Goal: Information Seeking & Learning: Stay updated

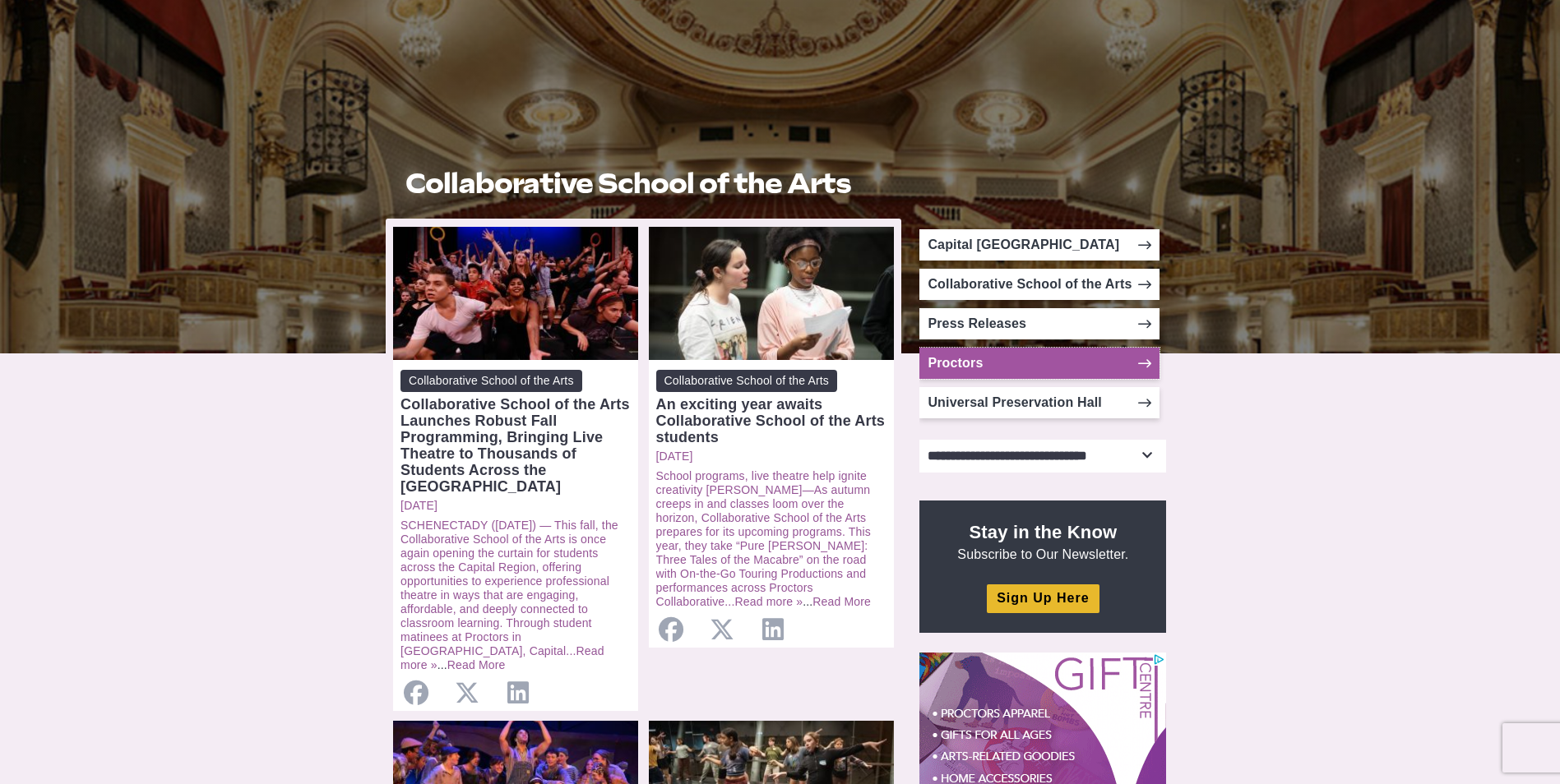
click at [1074, 368] on link "Proctors" at bounding box center [1039, 363] width 240 height 31
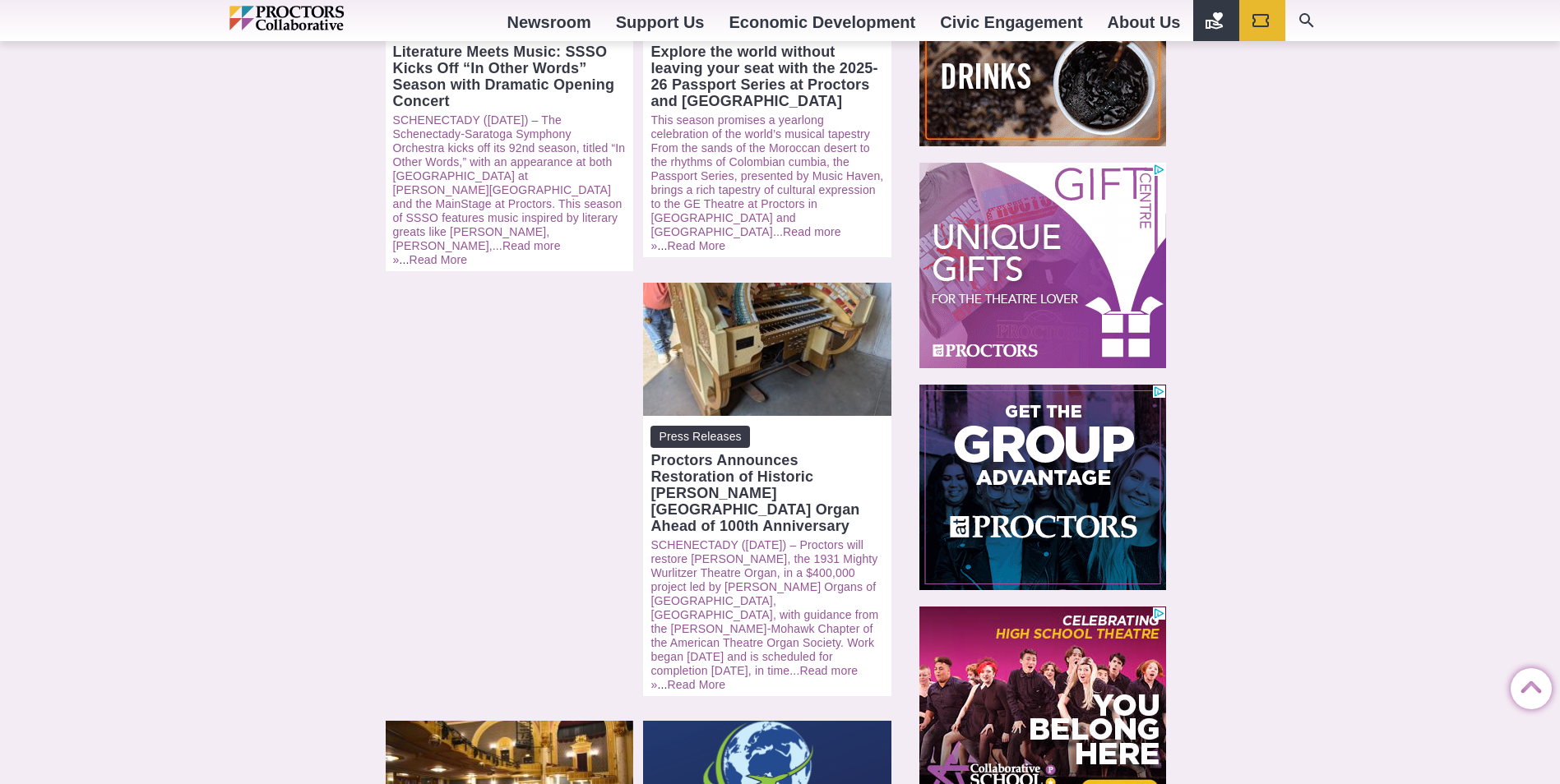
scroll to position [657, 0]
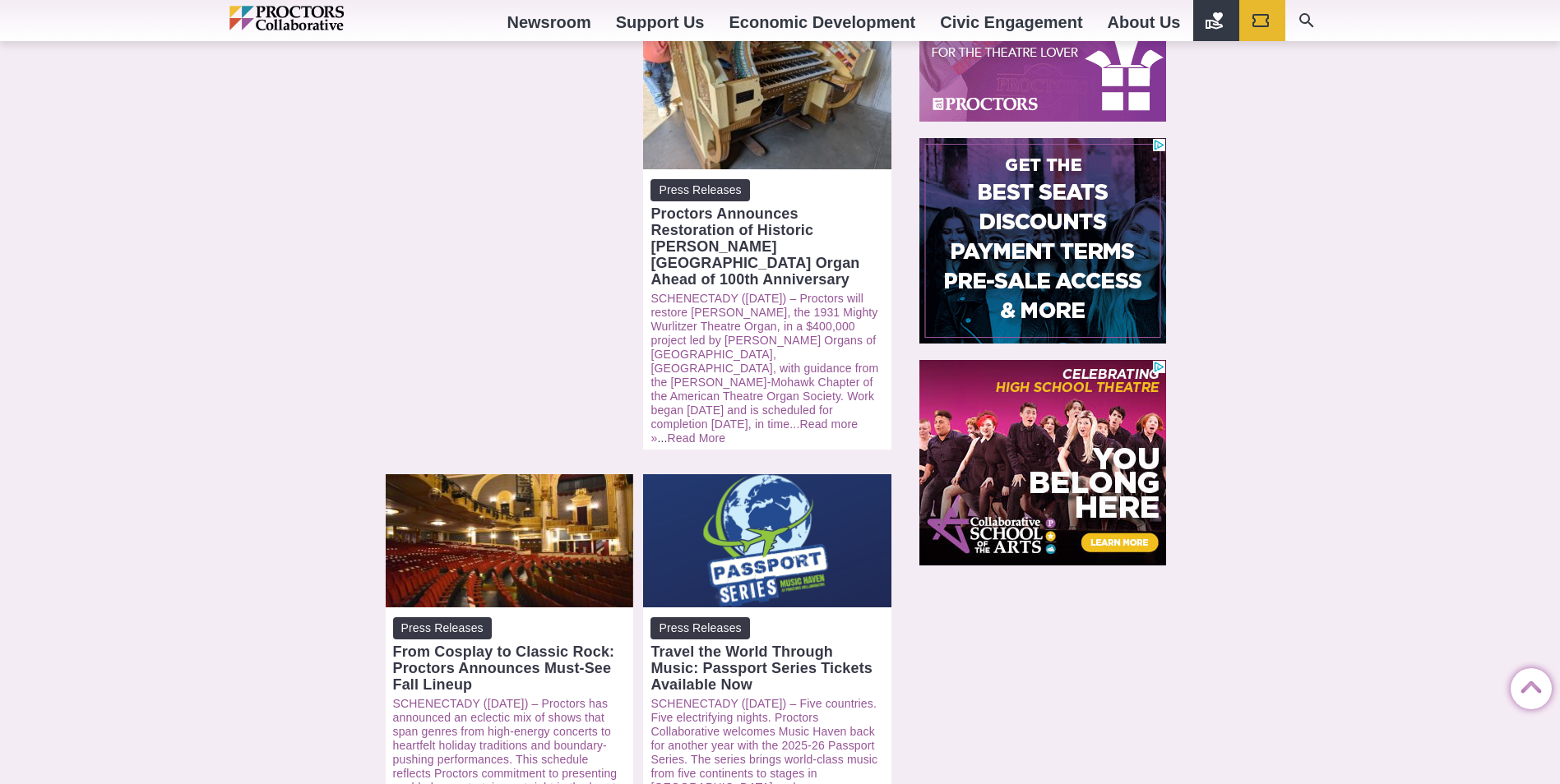
click at [626, 644] on div "From Cosplay to Classic Rock: Proctors Announces Must-See Fall Lineup" at bounding box center [510, 668] width 234 height 50
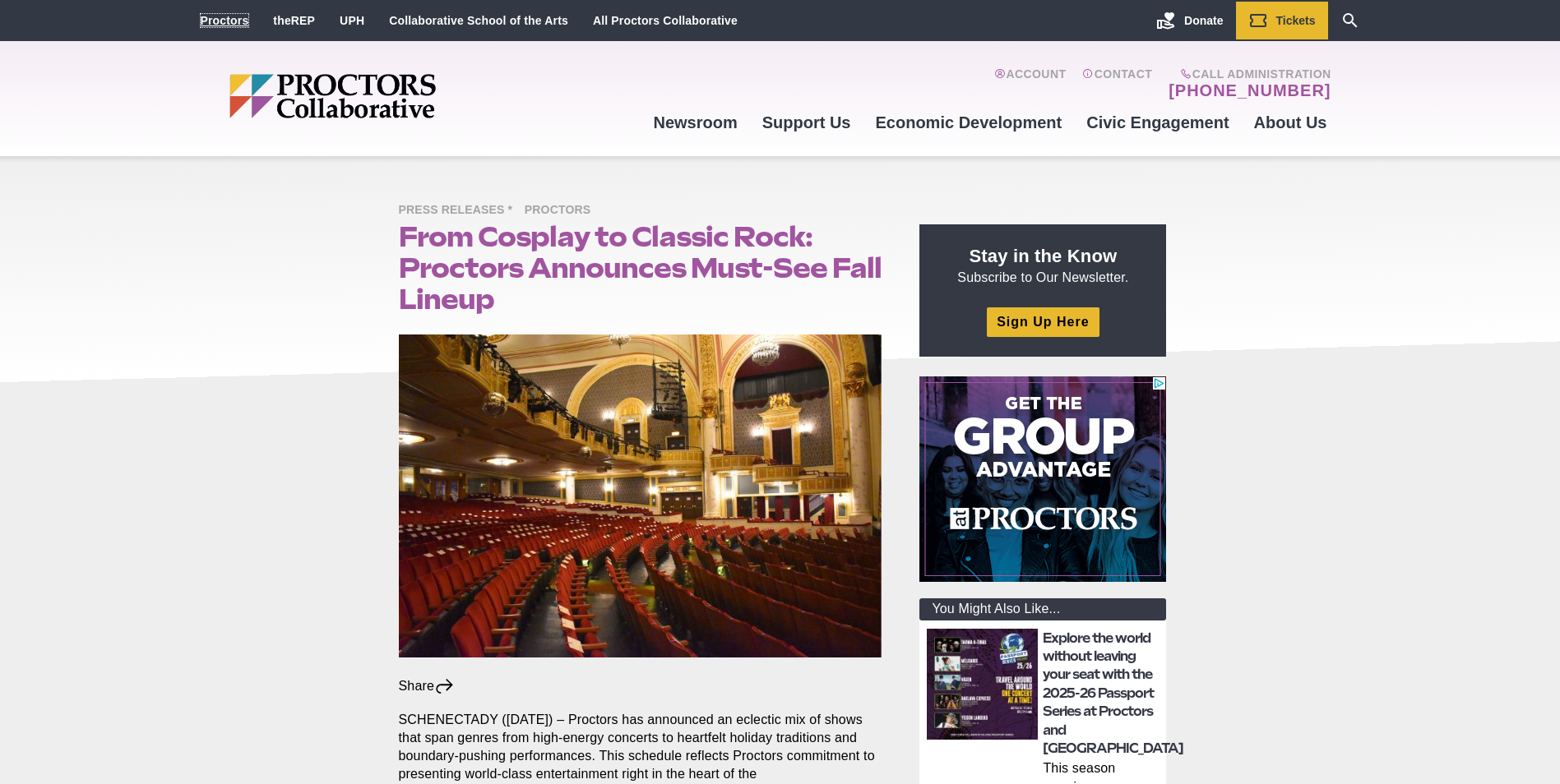
click at [226, 17] on link "Proctors" at bounding box center [225, 20] width 49 height 13
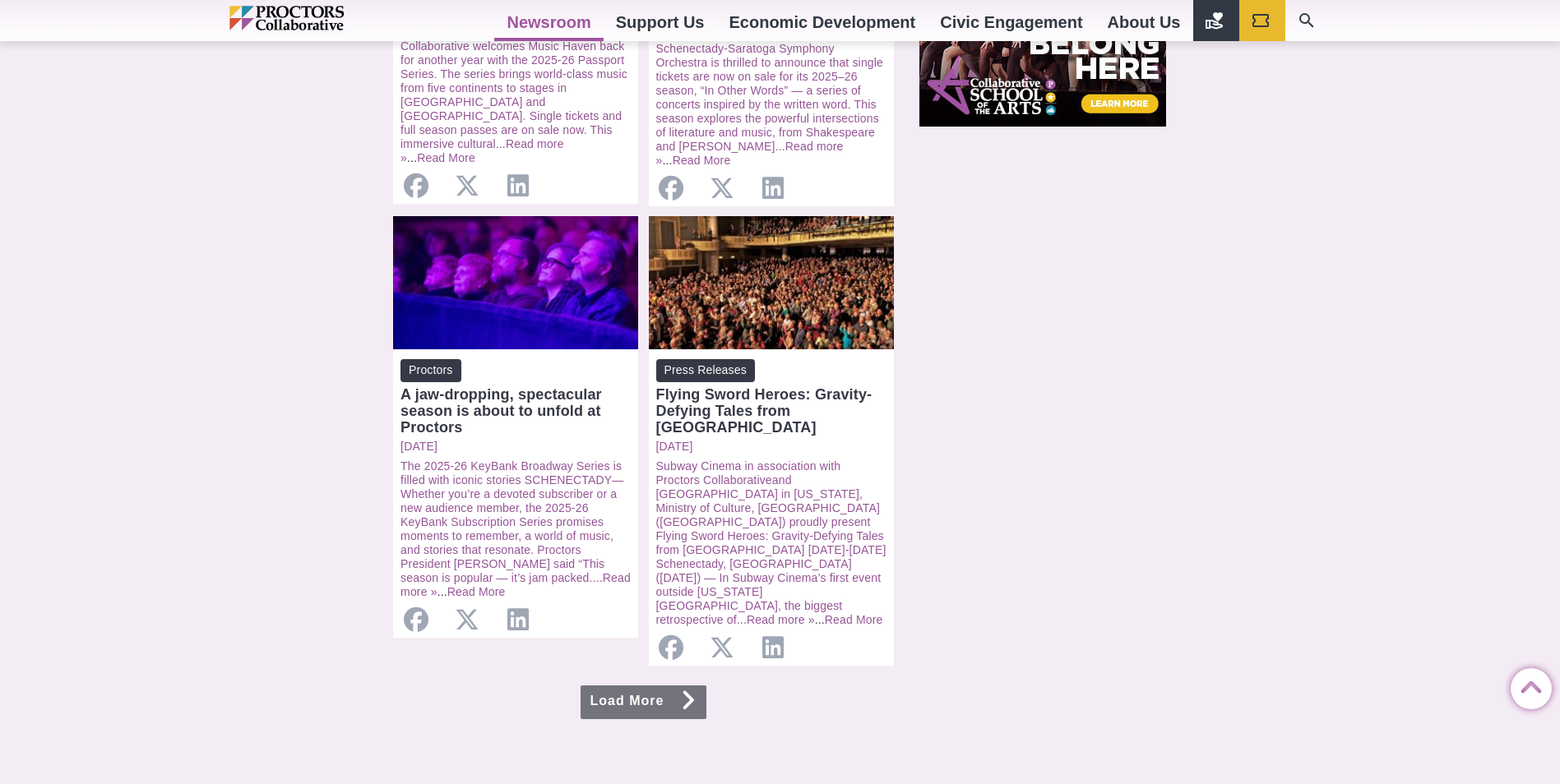
scroll to position [1808, 0]
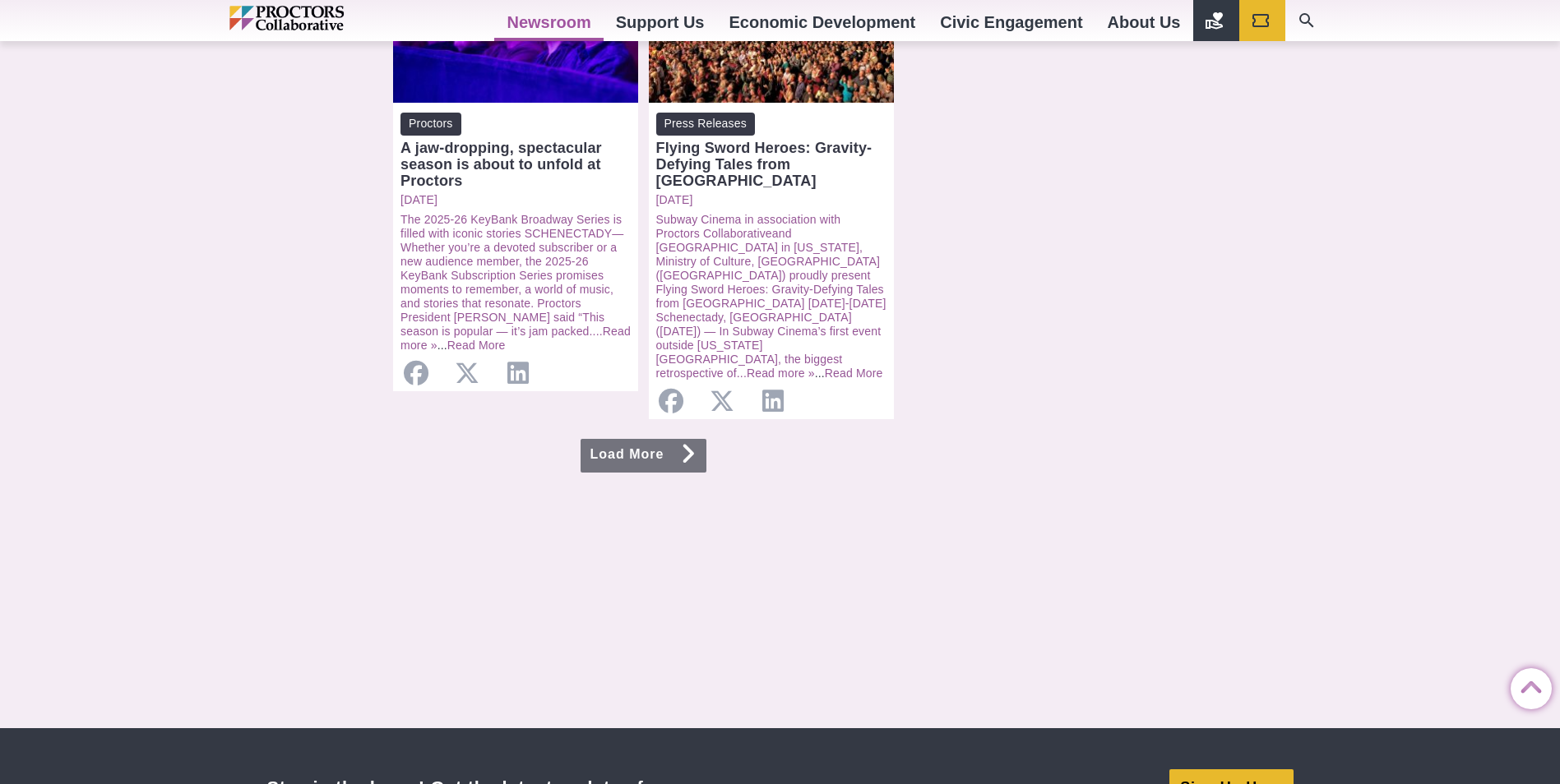
click at [604, 439] on link "Load More" at bounding box center [644, 456] width 127 height 34
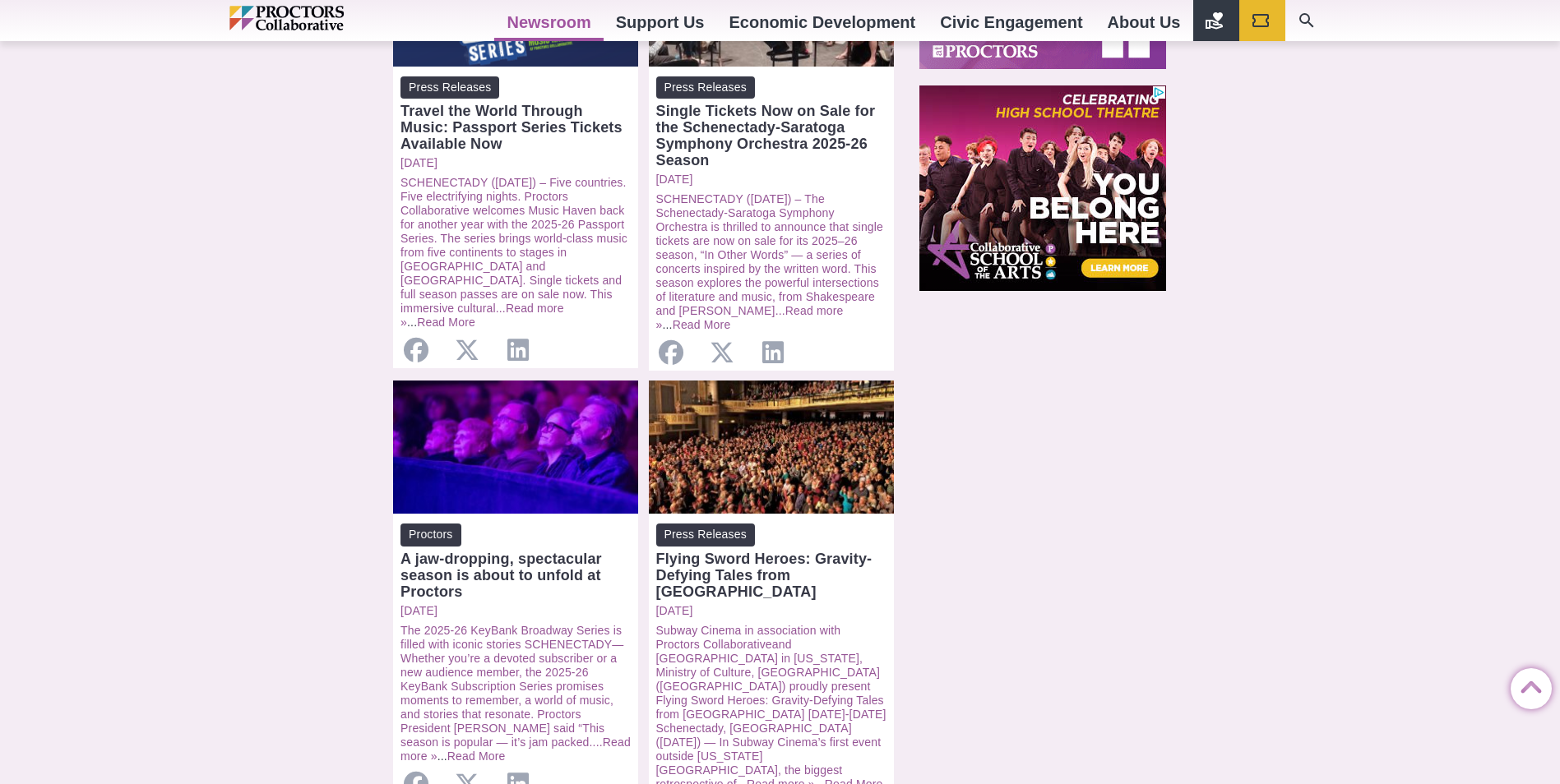
scroll to position [1233, 0]
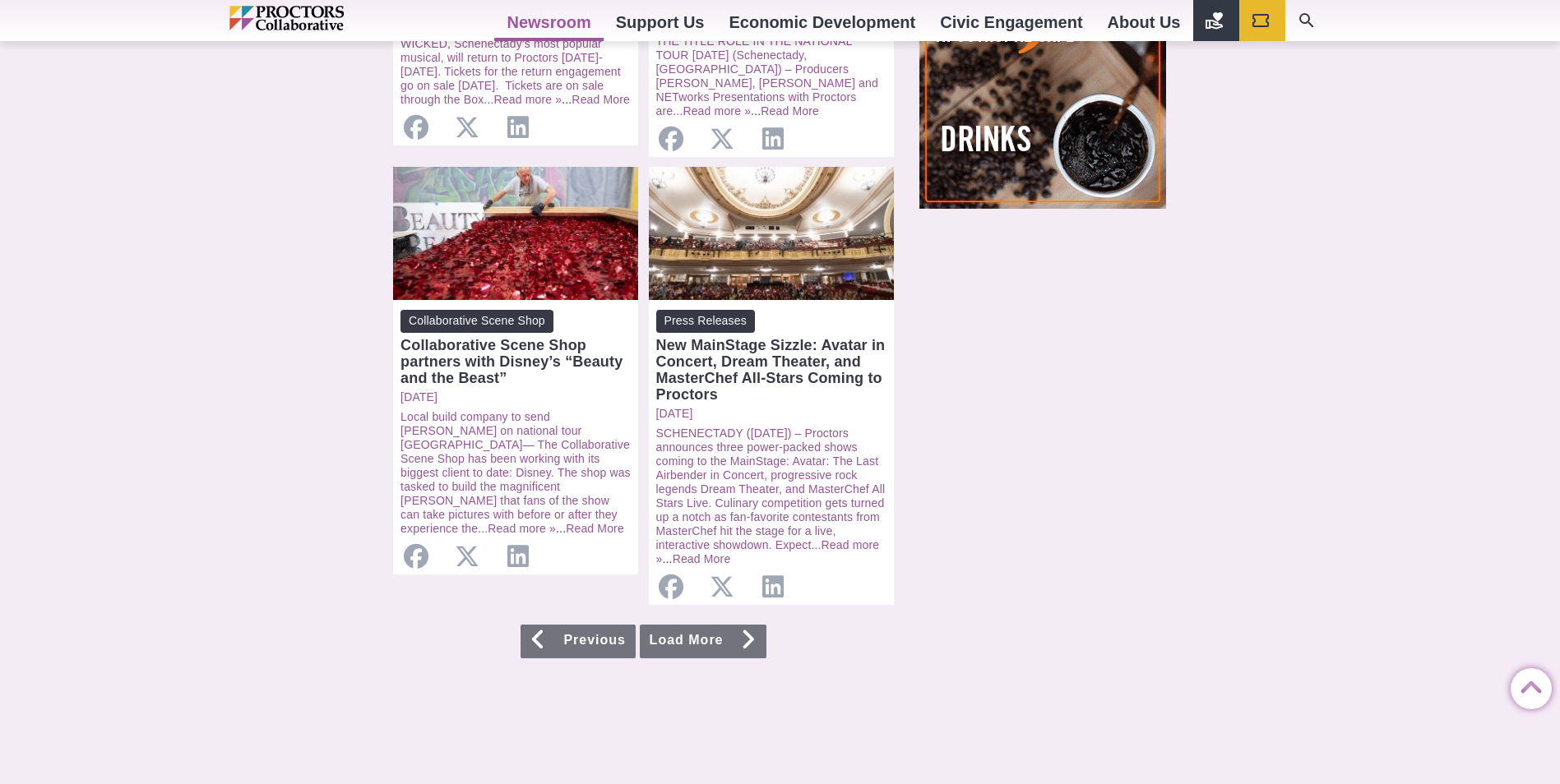
scroll to position [1644, 0]
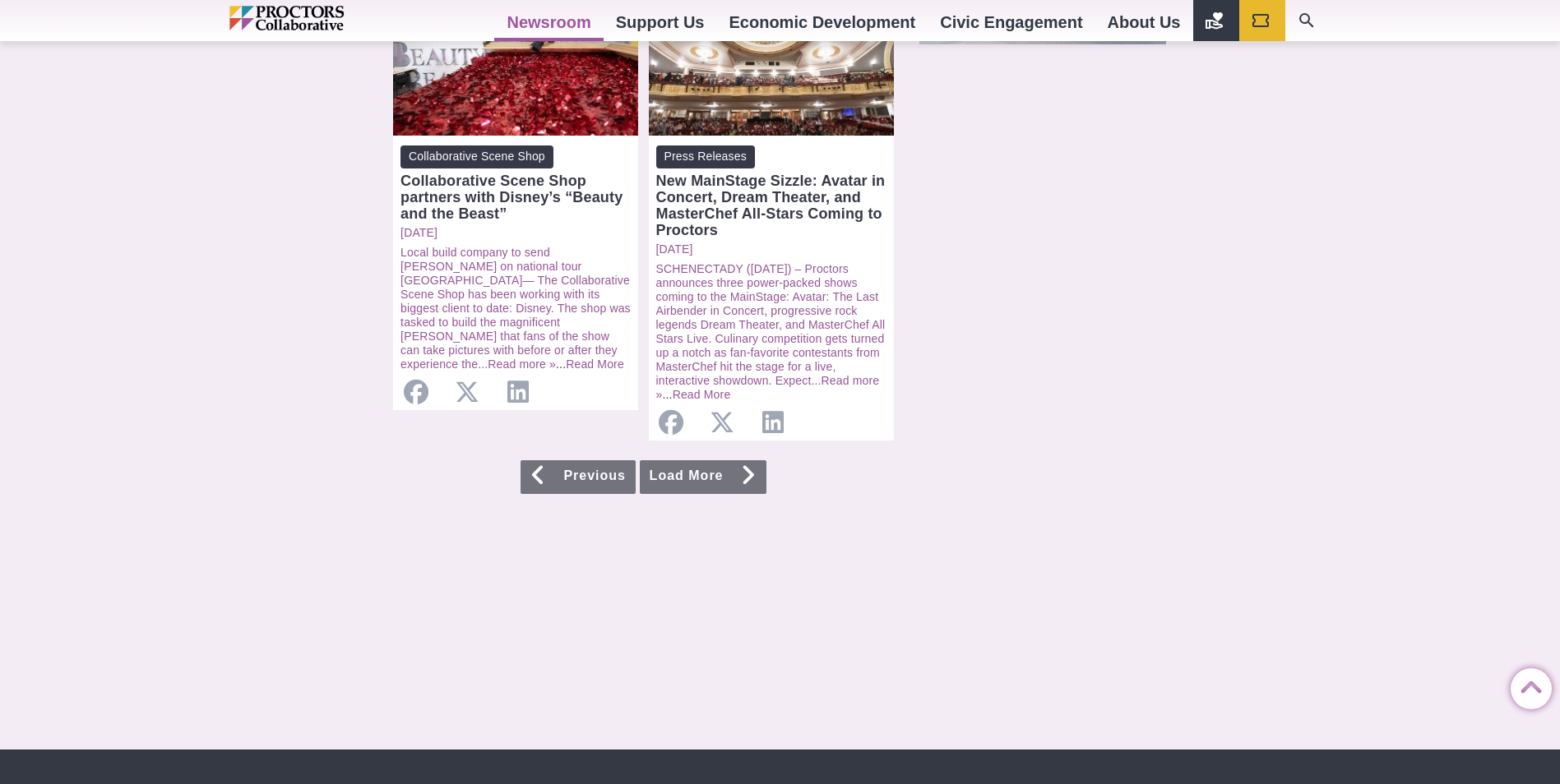
click at [680, 460] on link "Load More" at bounding box center [703, 477] width 127 height 34
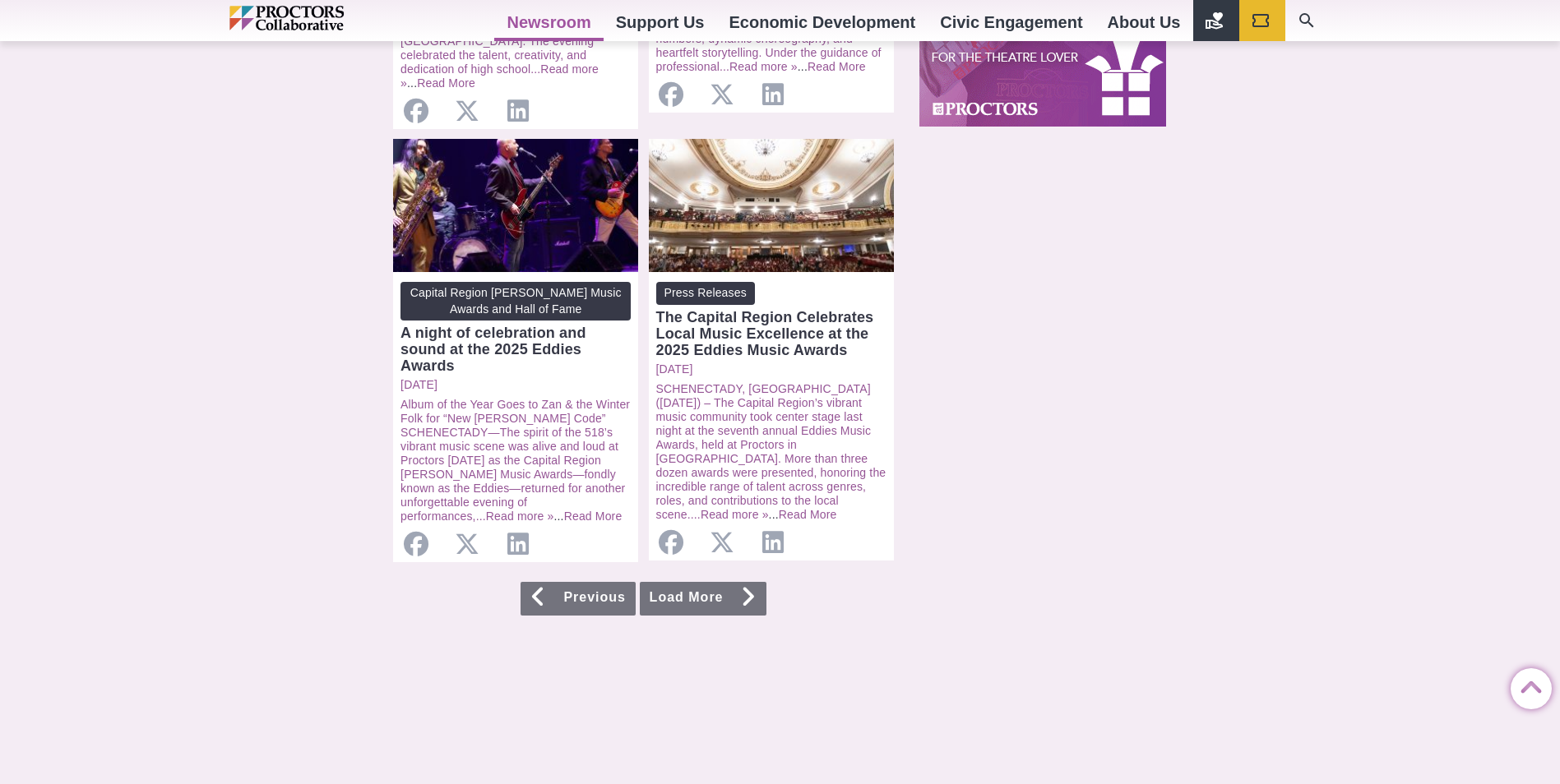
scroll to position [1644, 0]
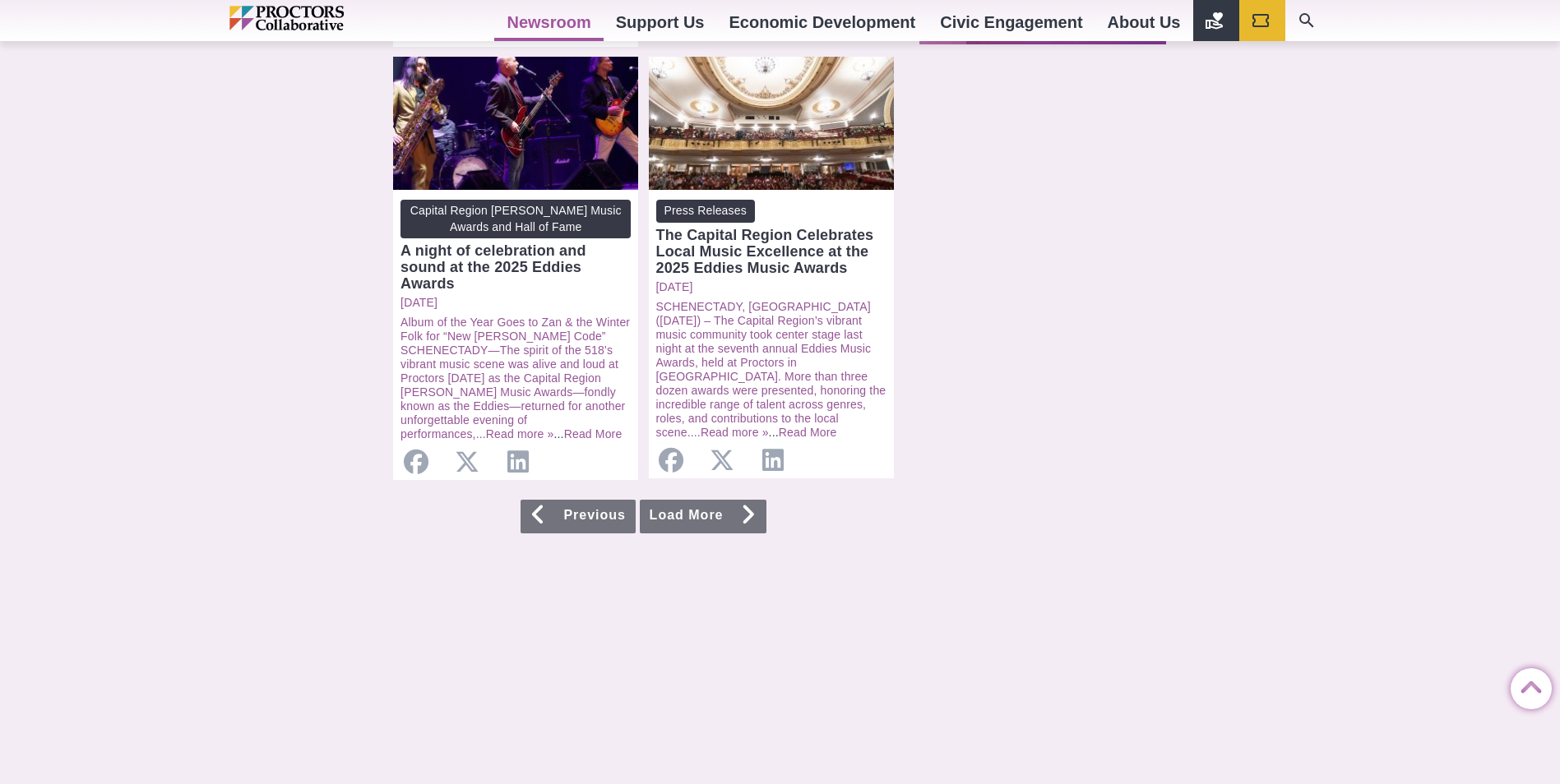
click at [706, 500] on link "Load More" at bounding box center [703, 516] width 127 height 34
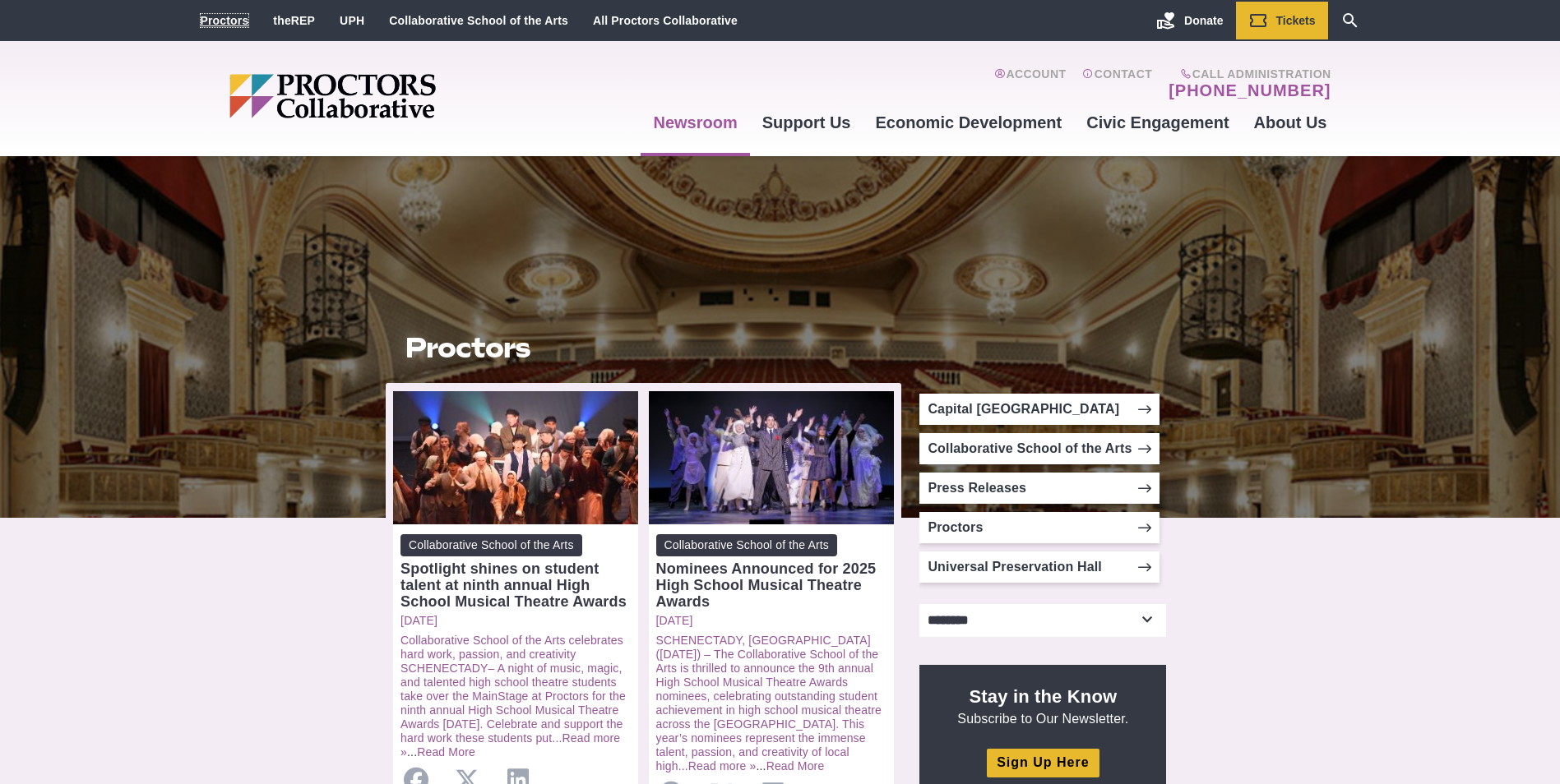
click at [229, 17] on link "Proctors" at bounding box center [225, 20] width 49 height 13
